Goal: Task Accomplishment & Management: Use online tool/utility

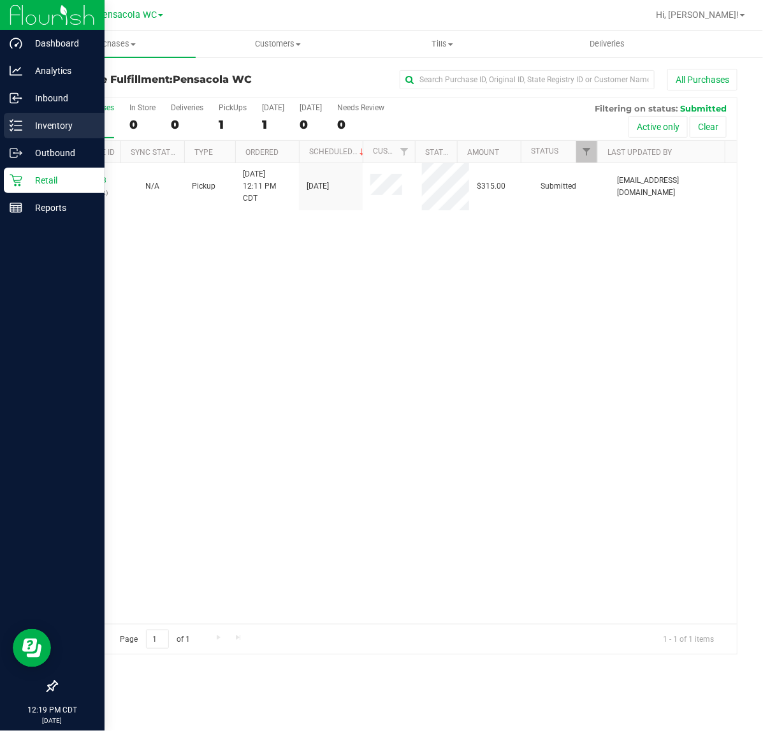
click at [20, 130] on line at bounding box center [18, 130] width 7 height 0
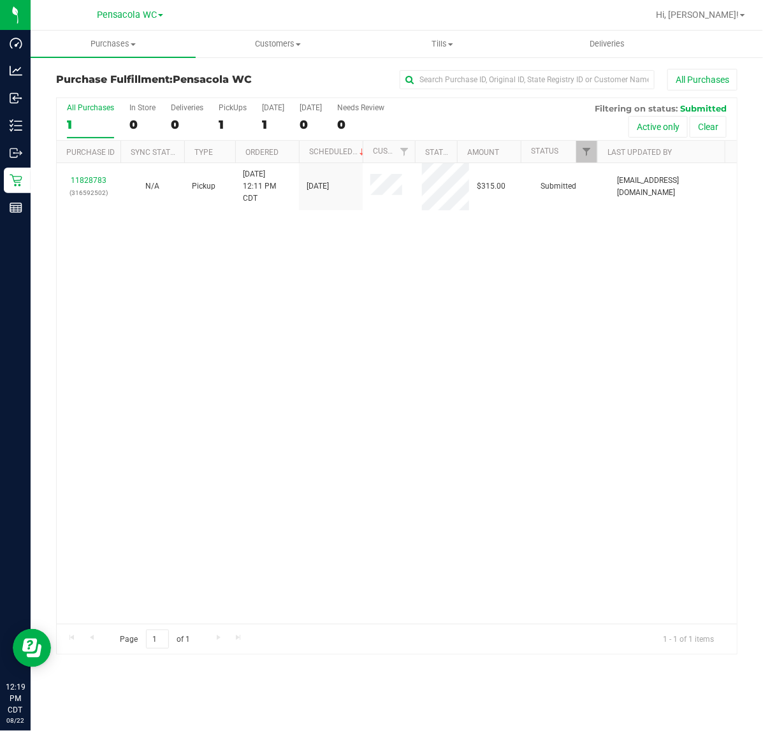
click at [215, 545] on div "11828783 (316592502) N/A Pickup [DATE] 12:11 PM CDT 8/22/2025 $315.00 Submitted…" at bounding box center [397, 393] width 680 height 461
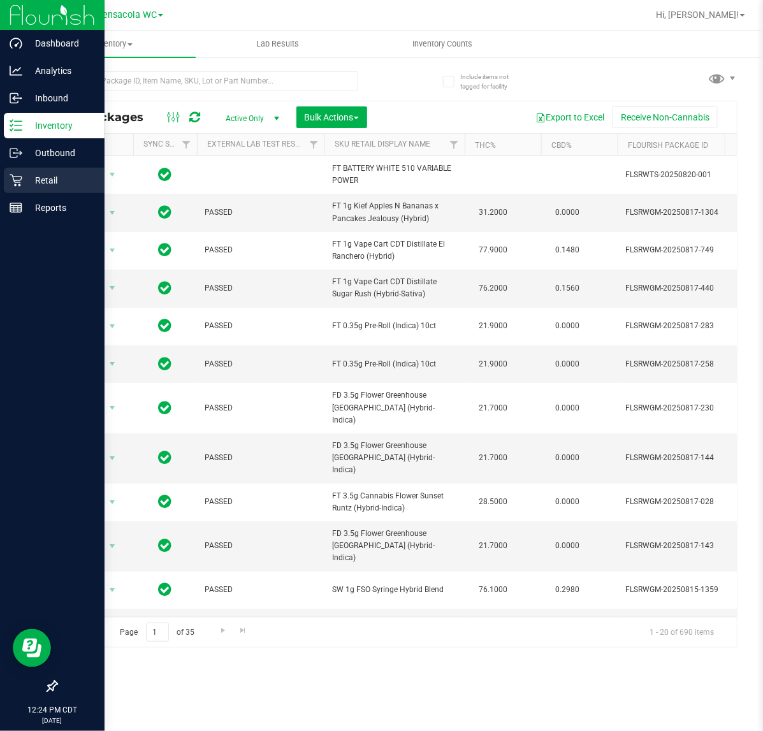
click at [17, 179] on icon at bounding box center [16, 180] width 13 height 13
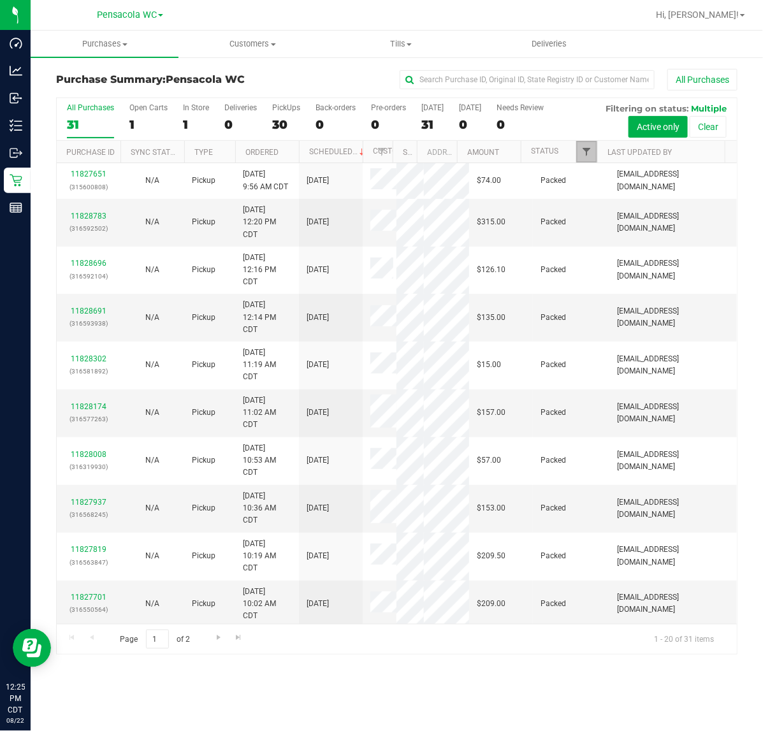
click at [584, 153] on span "Filter" at bounding box center [586, 152] width 10 height 10
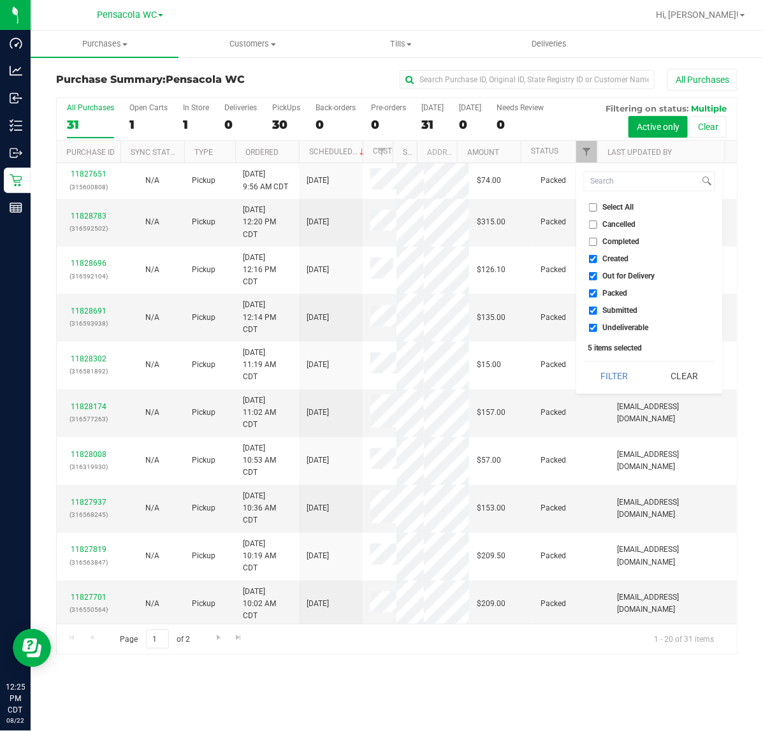
click at [596, 207] on input "Select All" at bounding box center [593, 207] width 8 height 8
checkbox input "true"
click at [596, 207] on input "Select All" at bounding box center [593, 207] width 8 height 8
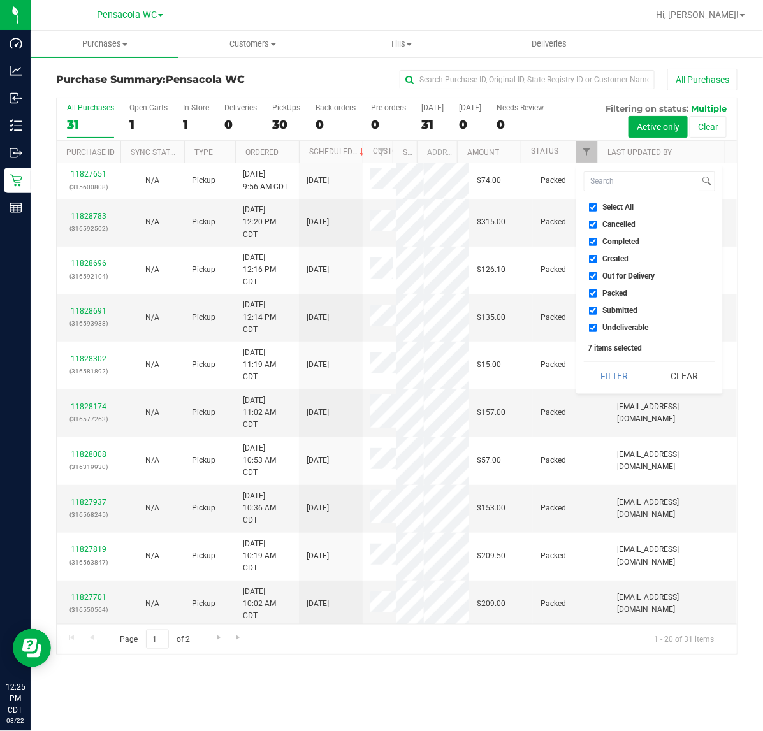
checkbox input "false"
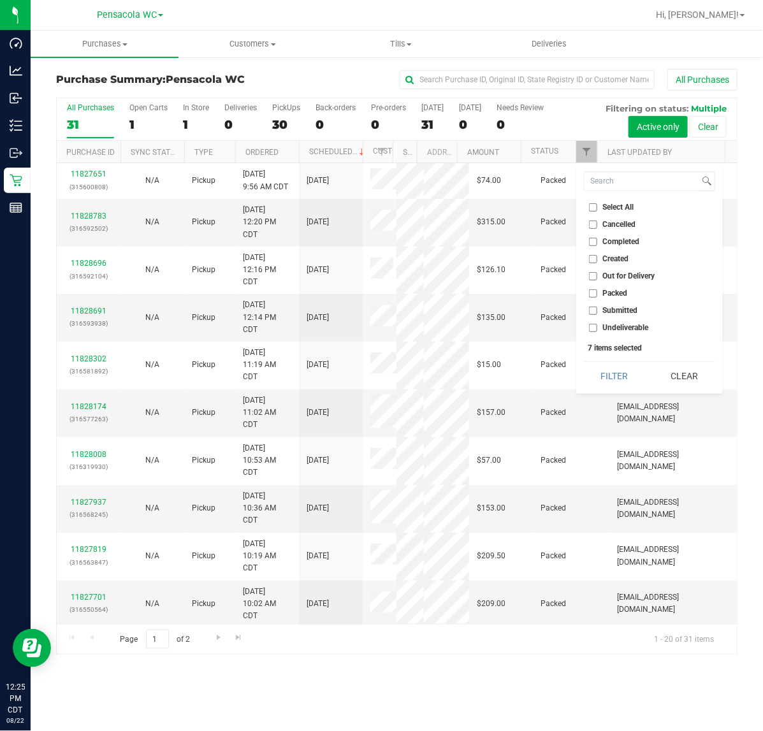
checkbox input "false"
click at [621, 313] on span "Submitted" at bounding box center [620, 310] width 35 height 8
click at [597, 313] on input "Submitted" at bounding box center [593, 310] width 8 height 8
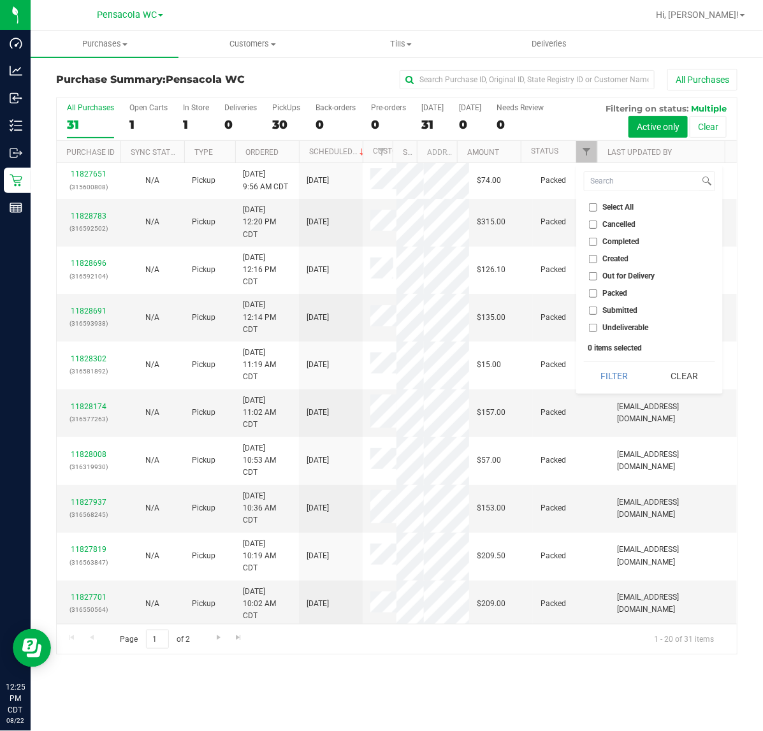
checkbox input "true"
click at [607, 363] on button "Filter" at bounding box center [614, 376] width 61 height 28
